Goal: Find specific page/section: Find specific page/section

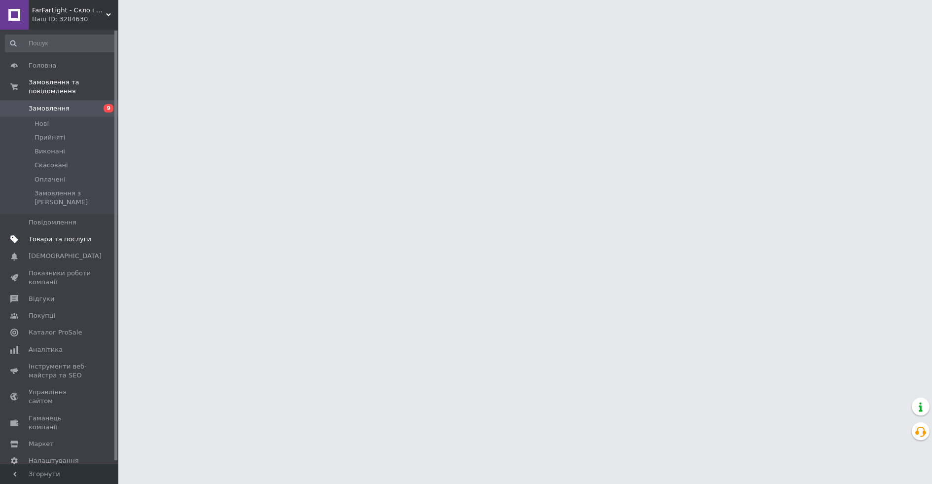
click at [85, 235] on span "Товари та послуги" at bounding box center [60, 239] width 63 height 9
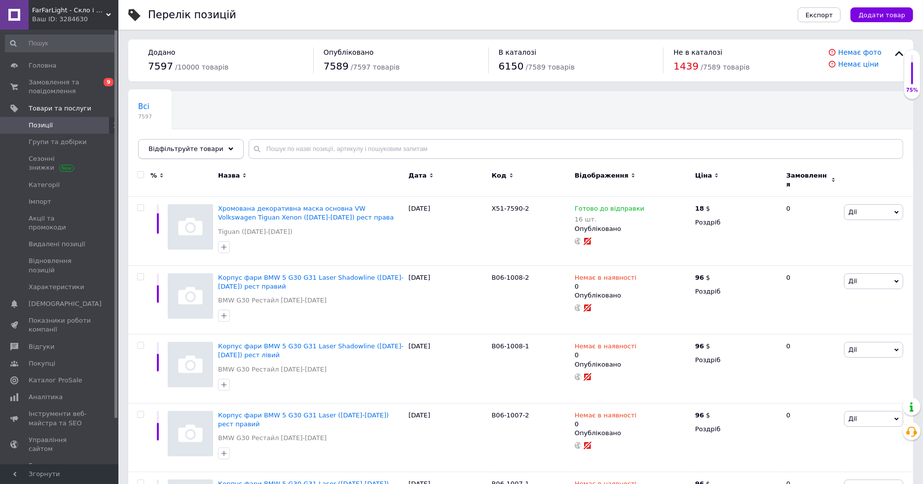
click at [228, 148] on icon at bounding box center [230, 148] width 5 height 5
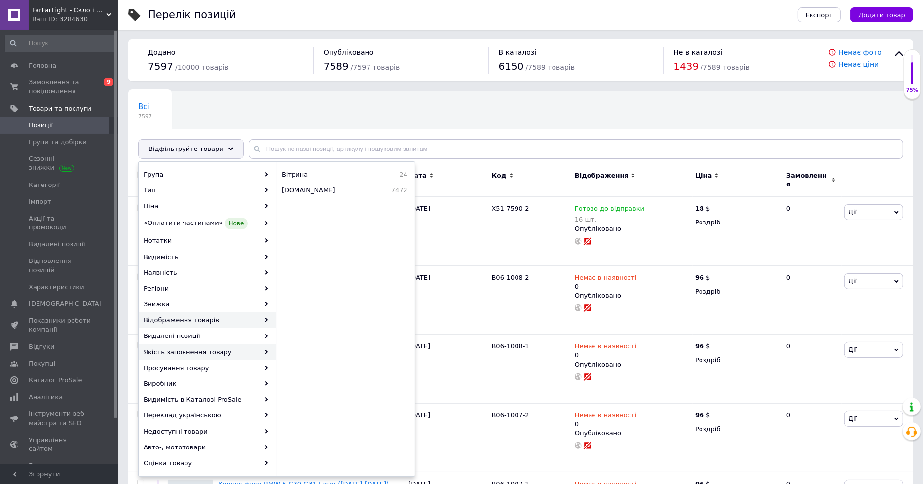
click at [262, 350] on div "Якість заповнення товару" at bounding box center [207, 352] width 137 height 16
click at [266, 322] on div "Відображення товарів" at bounding box center [207, 320] width 137 height 16
